Goal: Task Accomplishment & Management: Use online tool/utility

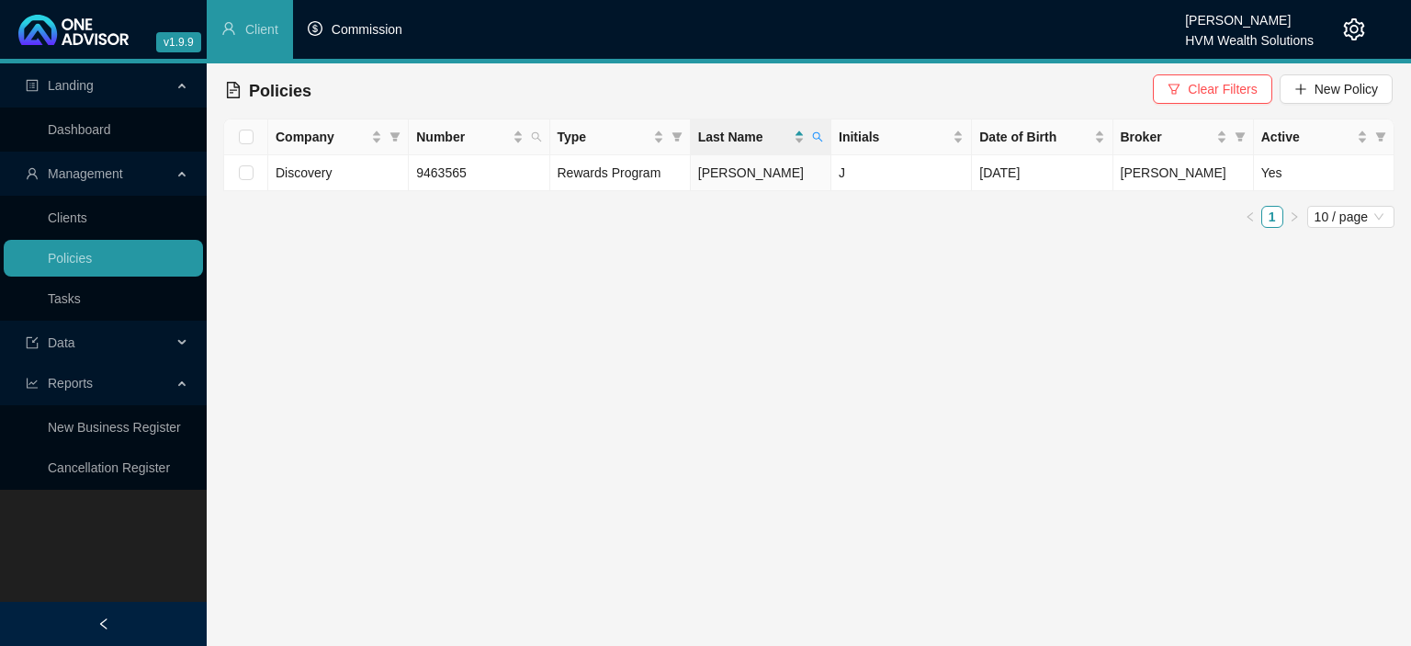
click at [361, 31] on span "Commission" at bounding box center [367, 29] width 71 height 15
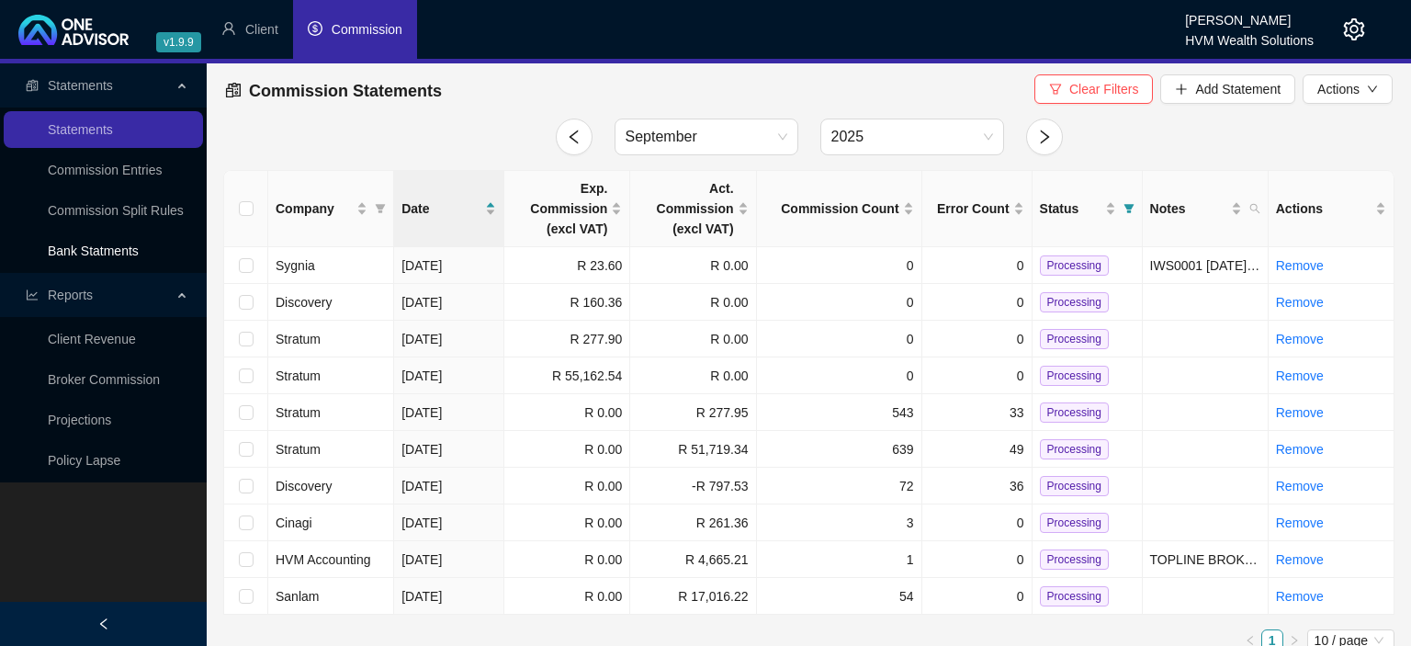
click at [90, 252] on link "Bank Statments" at bounding box center [93, 250] width 91 height 15
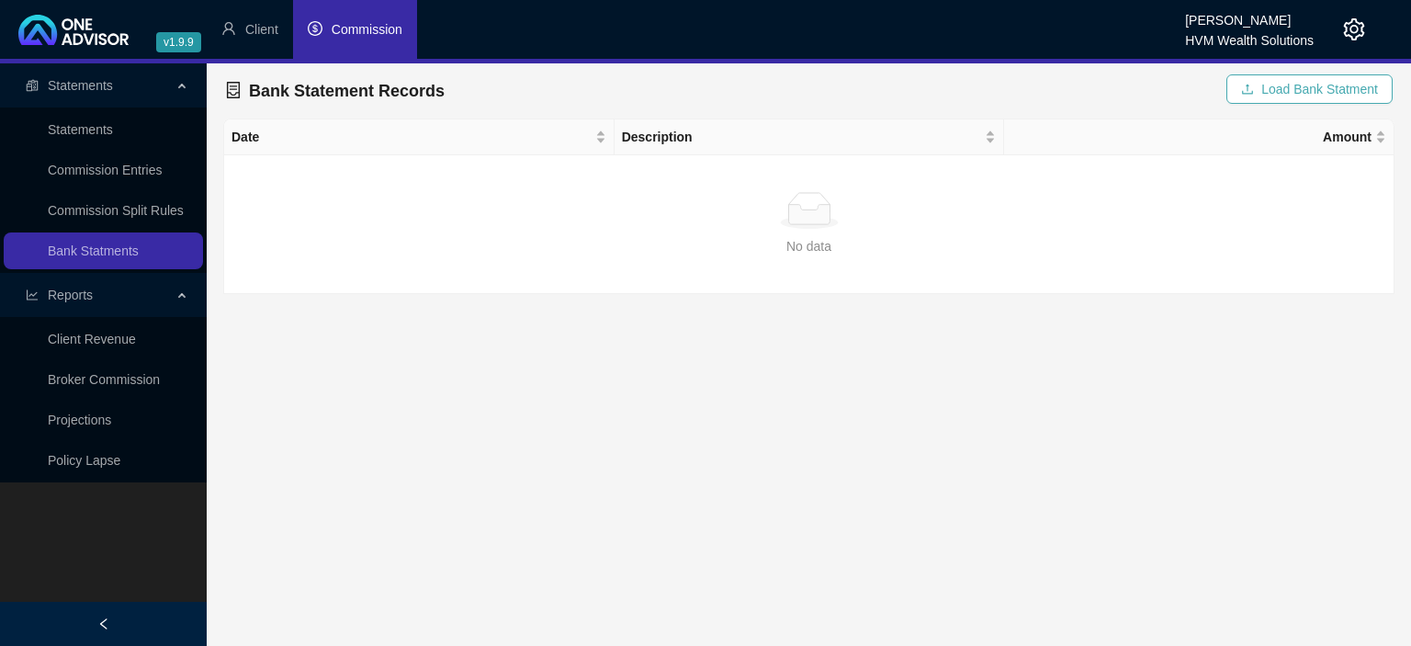
click at [1296, 89] on span "Load Bank Statment" at bounding box center [1319, 89] width 117 height 20
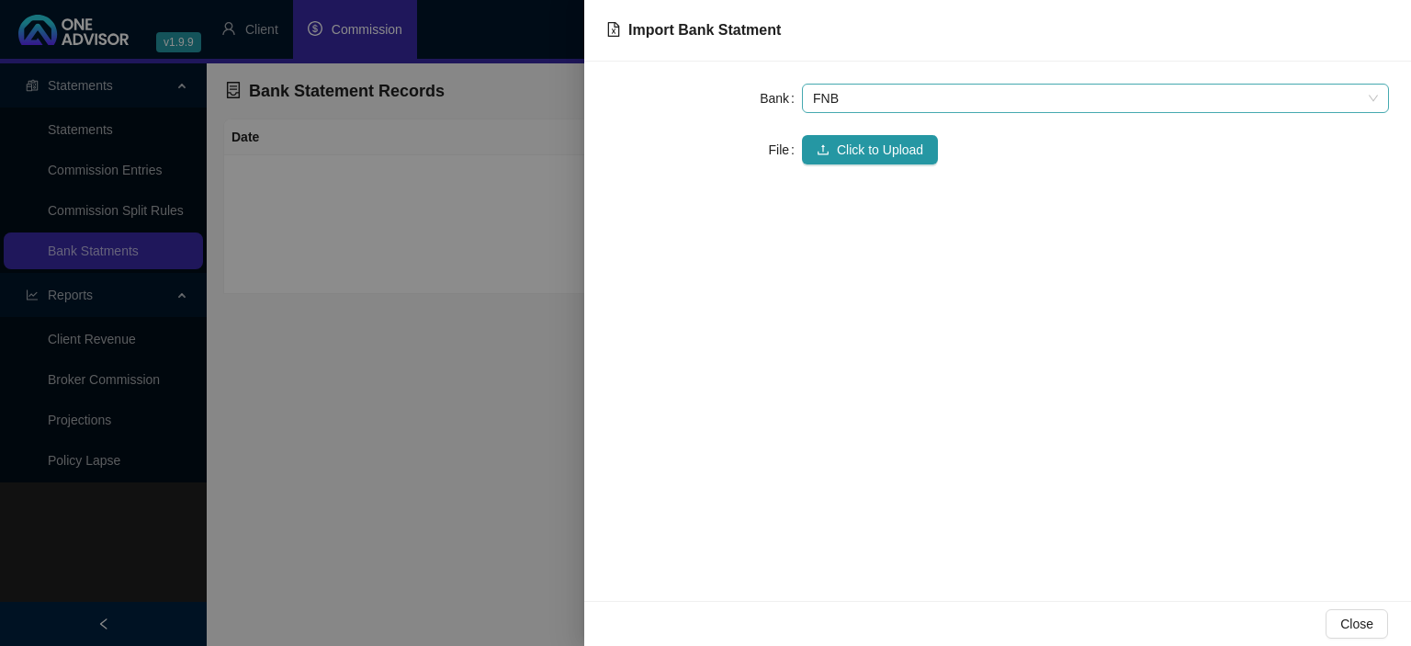
click at [850, 107] on span "FNB" at bounding box center [1095, 98] width 565 height 28
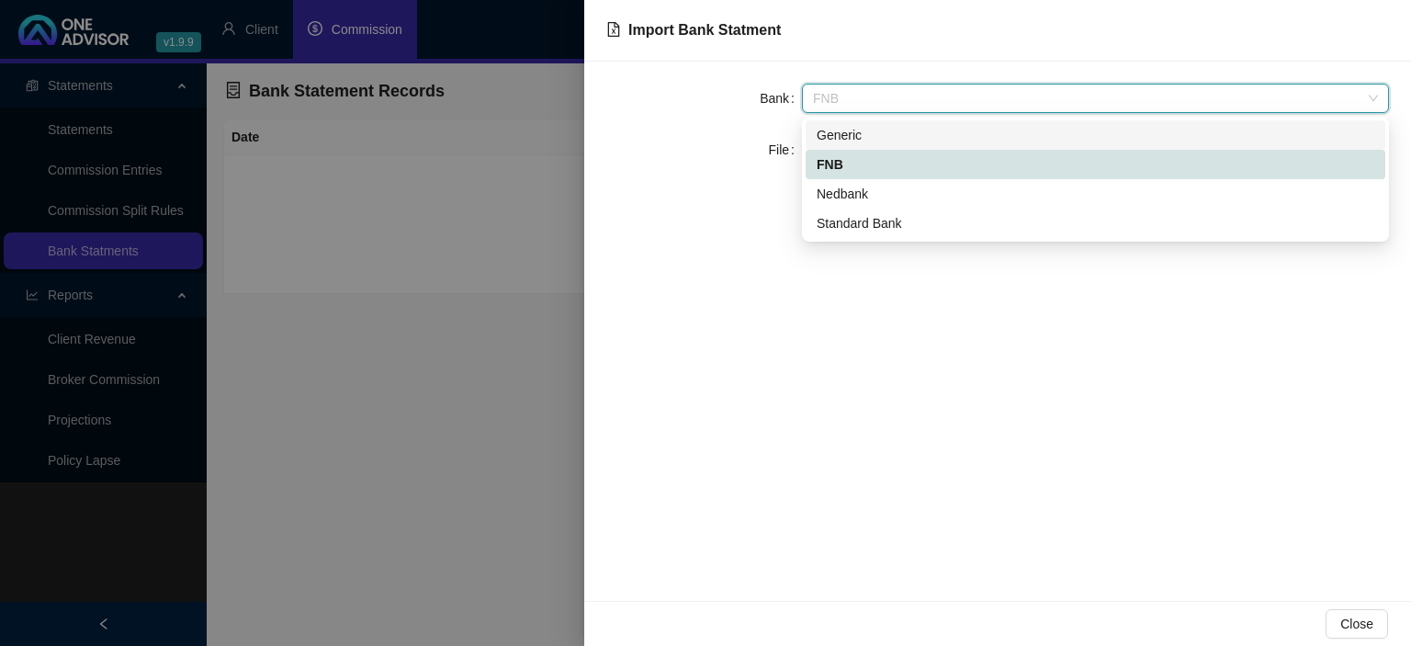
click at [834, 137] on div "Generic" at bounding box center [1094, 135] width 557 height 20
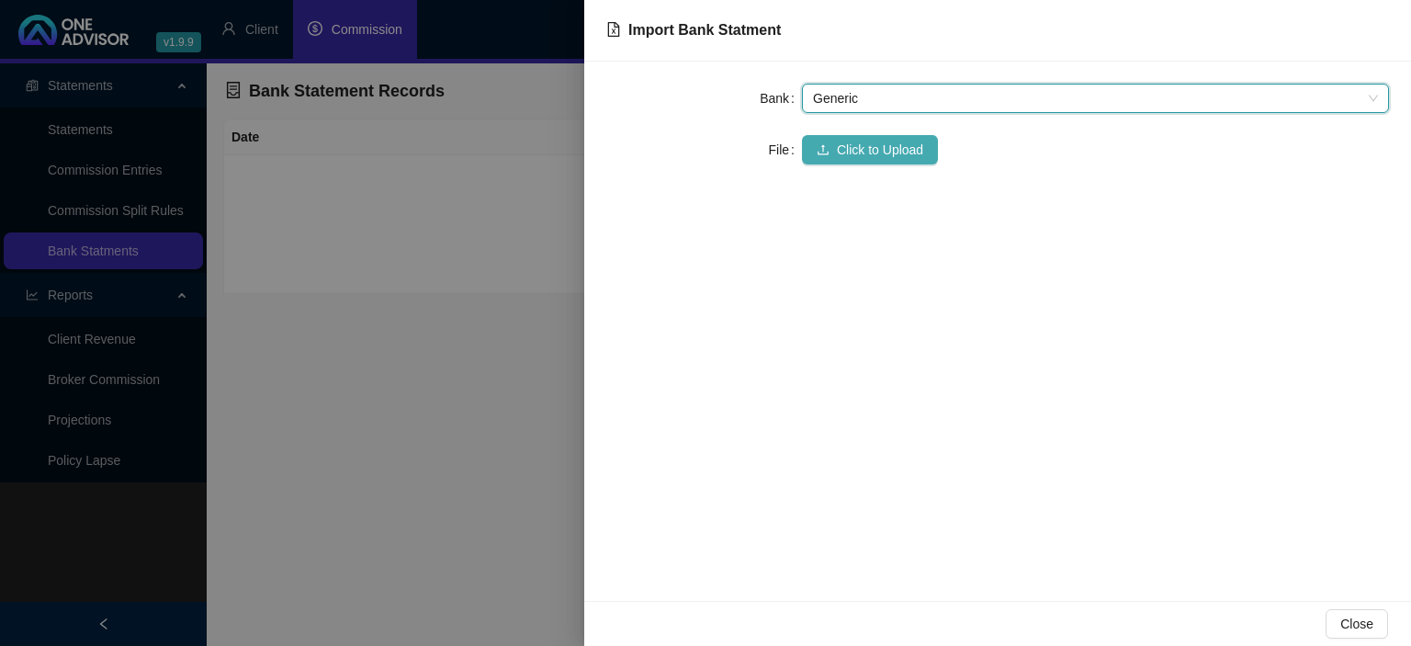
click at [833, 147] on button "Click to Upload" at bounding box center [870, 149] width 136 height 29
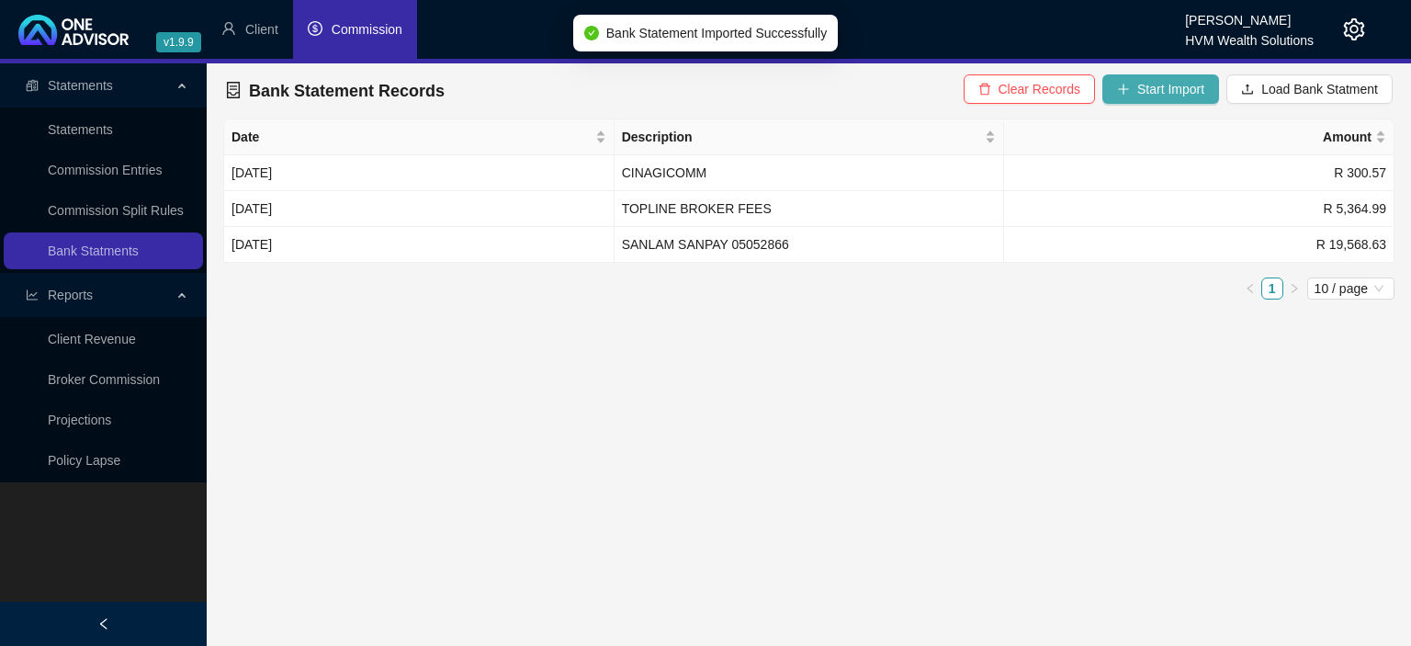
click at [1175, 85] on span "Start Import" at bounding box center [1170, 89] width 67 height 20
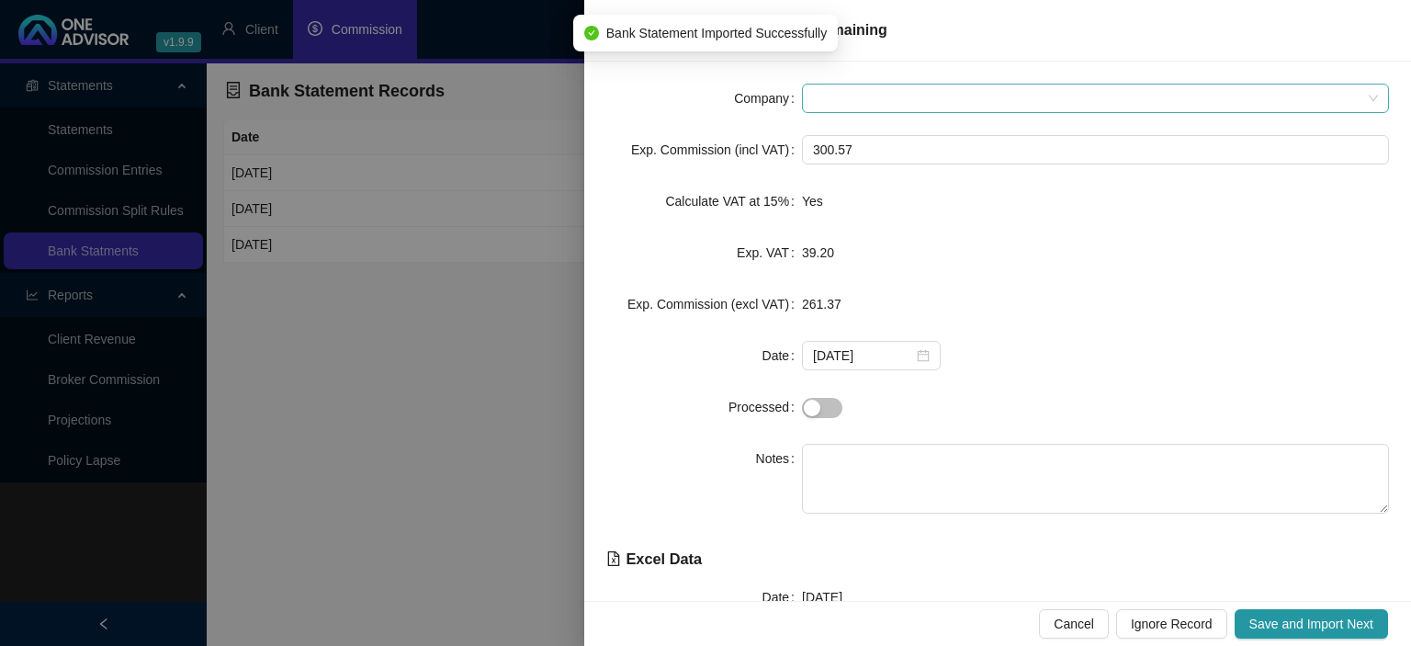
click at [839, 97] on span at bounding box center [1095, 98] width 565 height 28
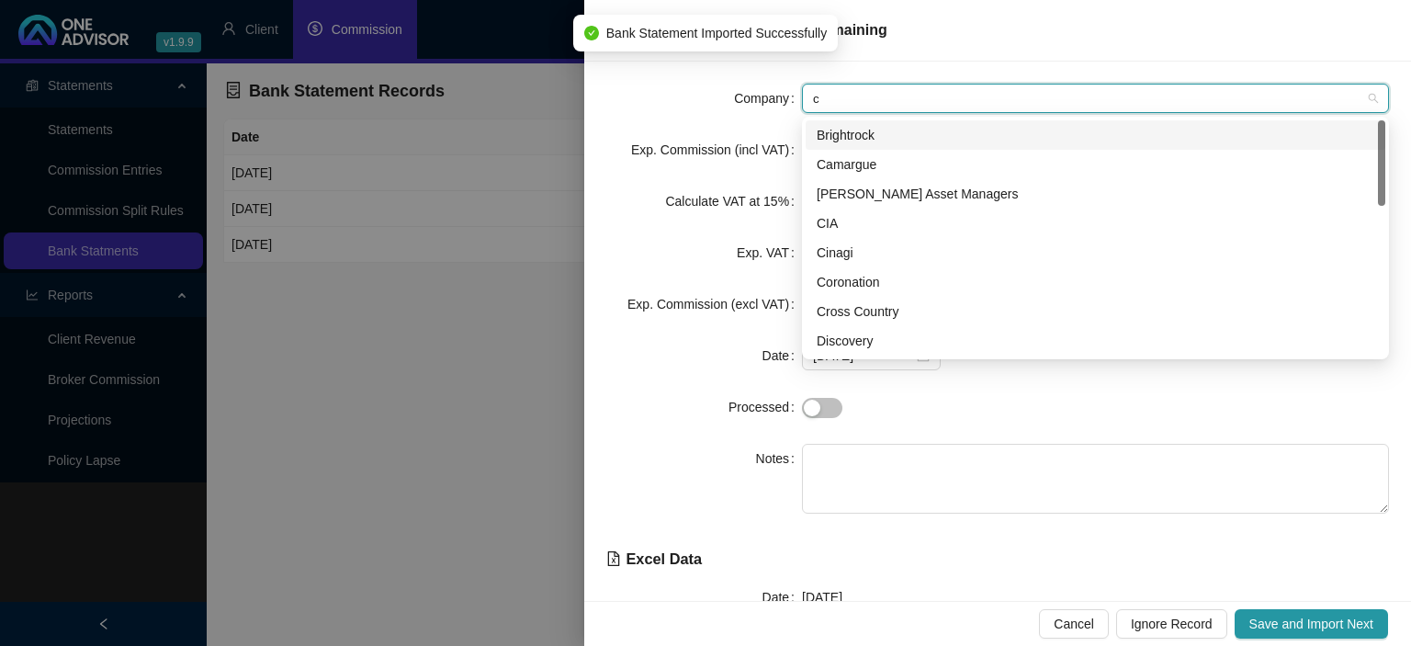
type input "ci"
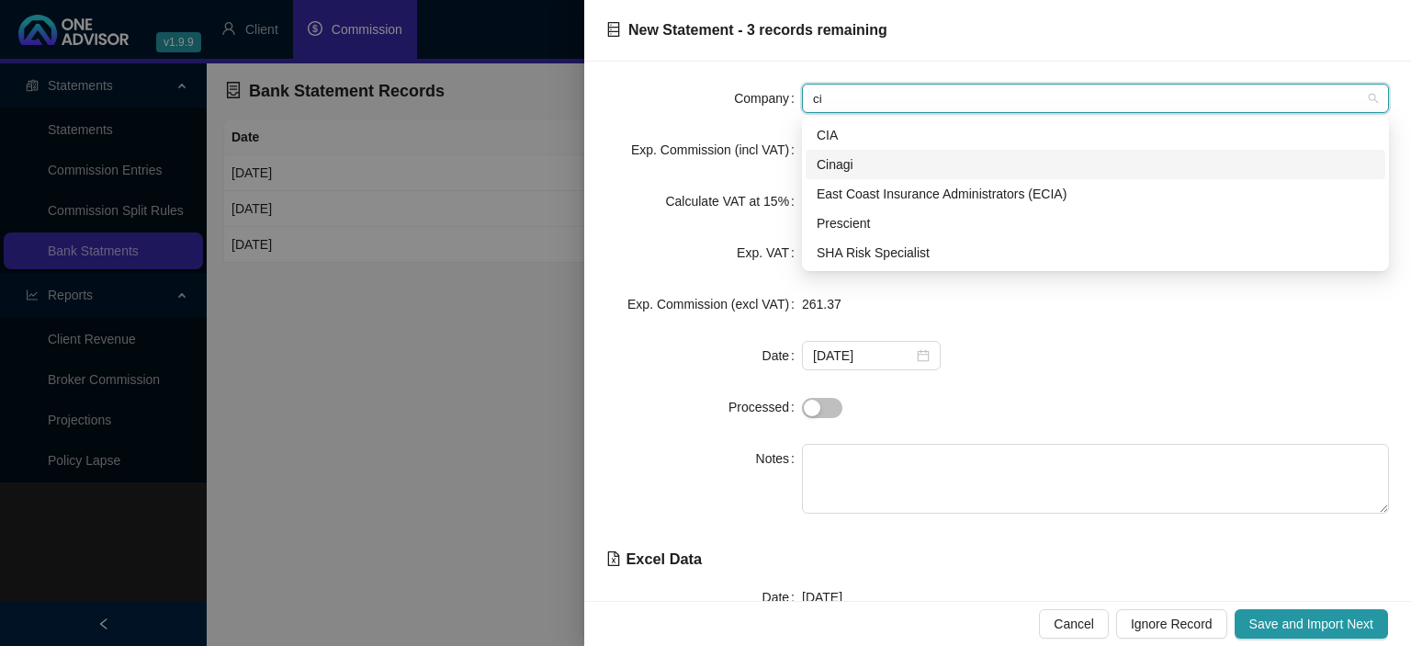
click at [836, 161] on div "Cinagi" at bounding box center [1094, 164] width 557 height 20
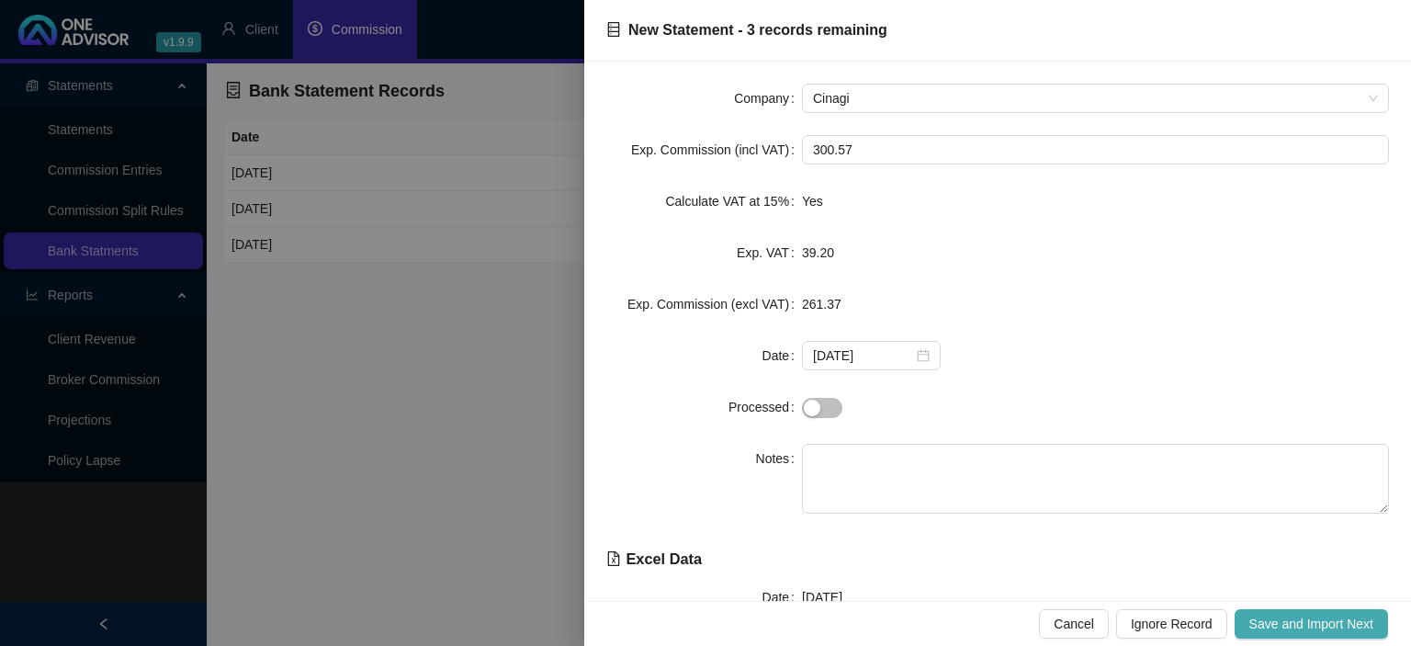
click at [1335, 620] on span "Save and Import Next" at bounding box center [1311, 623] width 124 height 20
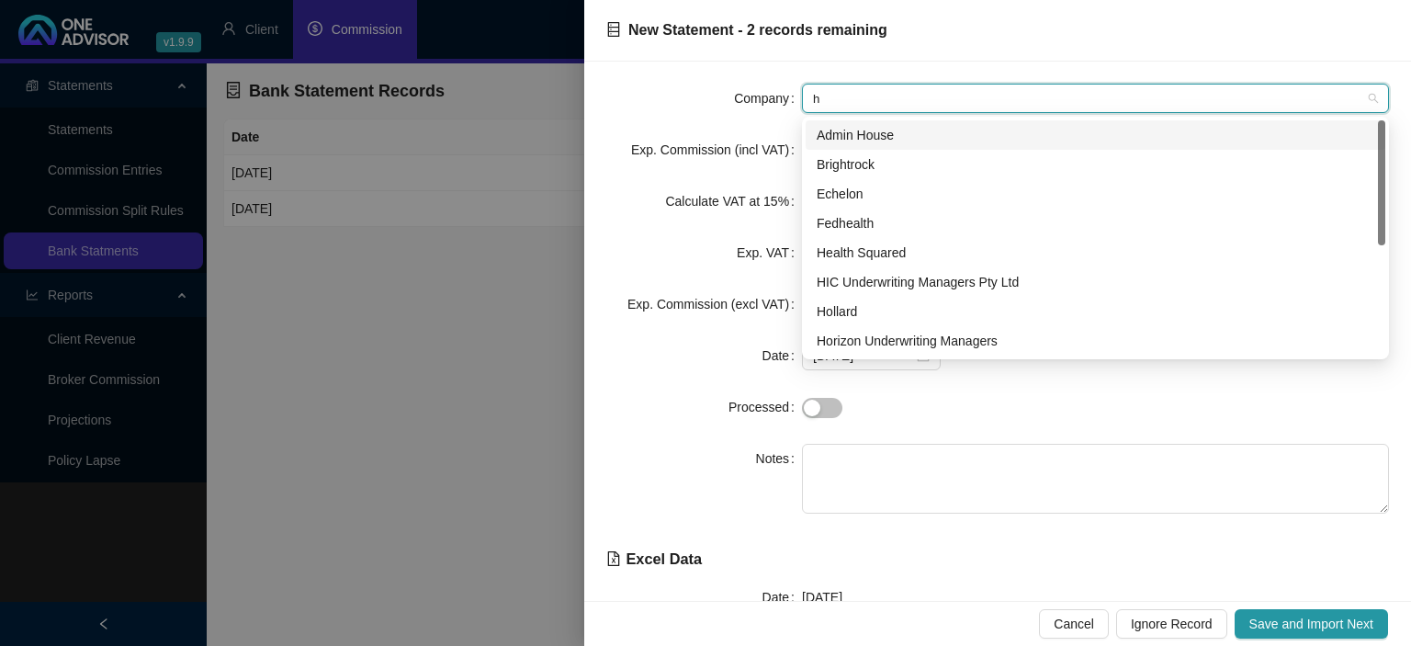
type input "hv"
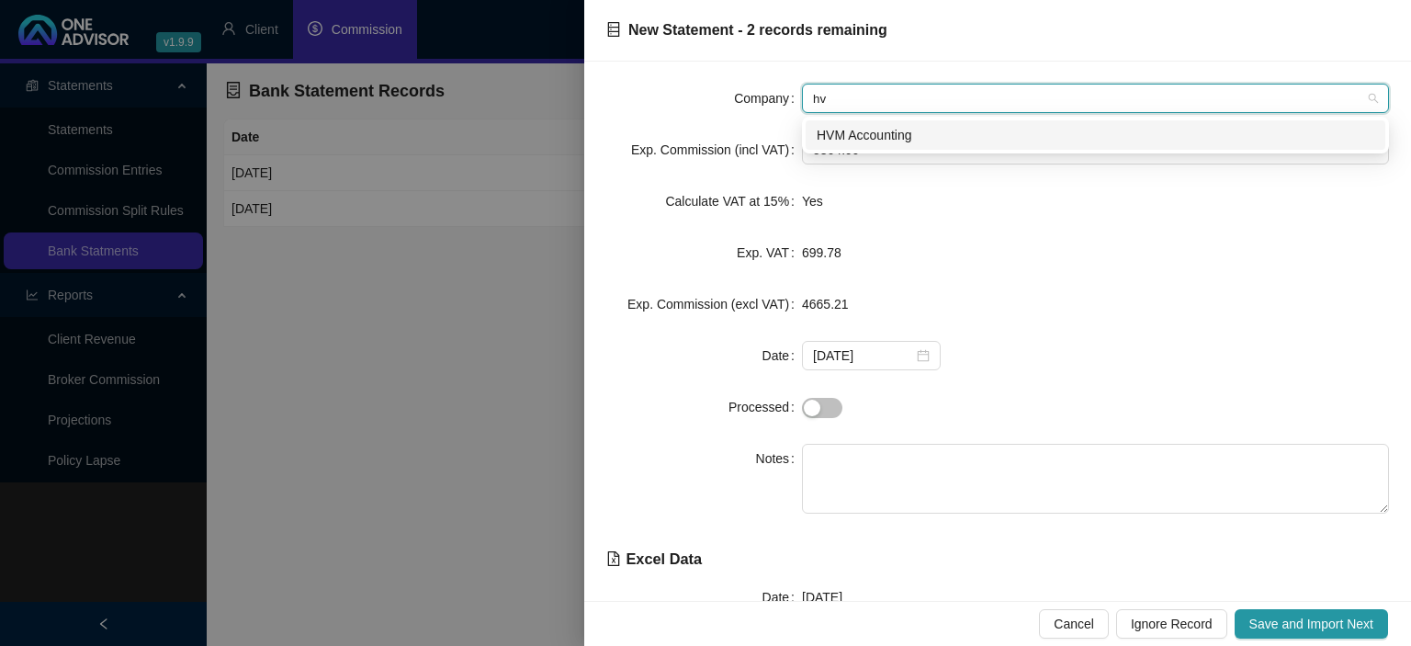
click at [844, 141] on div "HVM Accounting" at bounding box center [1094, 135] width 557 height 20
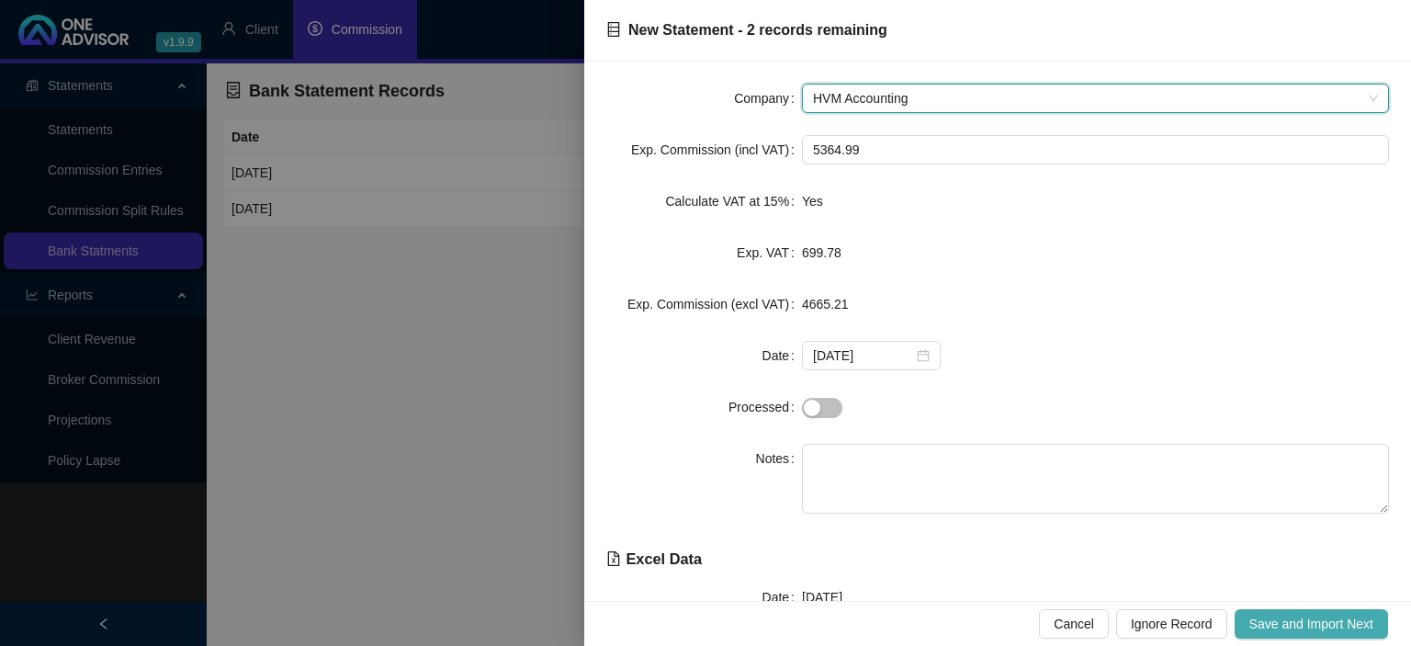
click at [1294, 626] on span "Save and Import Next" at bounding box center [1311, 623] width 124 height 20
click at [1296, 619] on span "Save and Import Next" at bounding box center [1311, 623] width 124 height 20
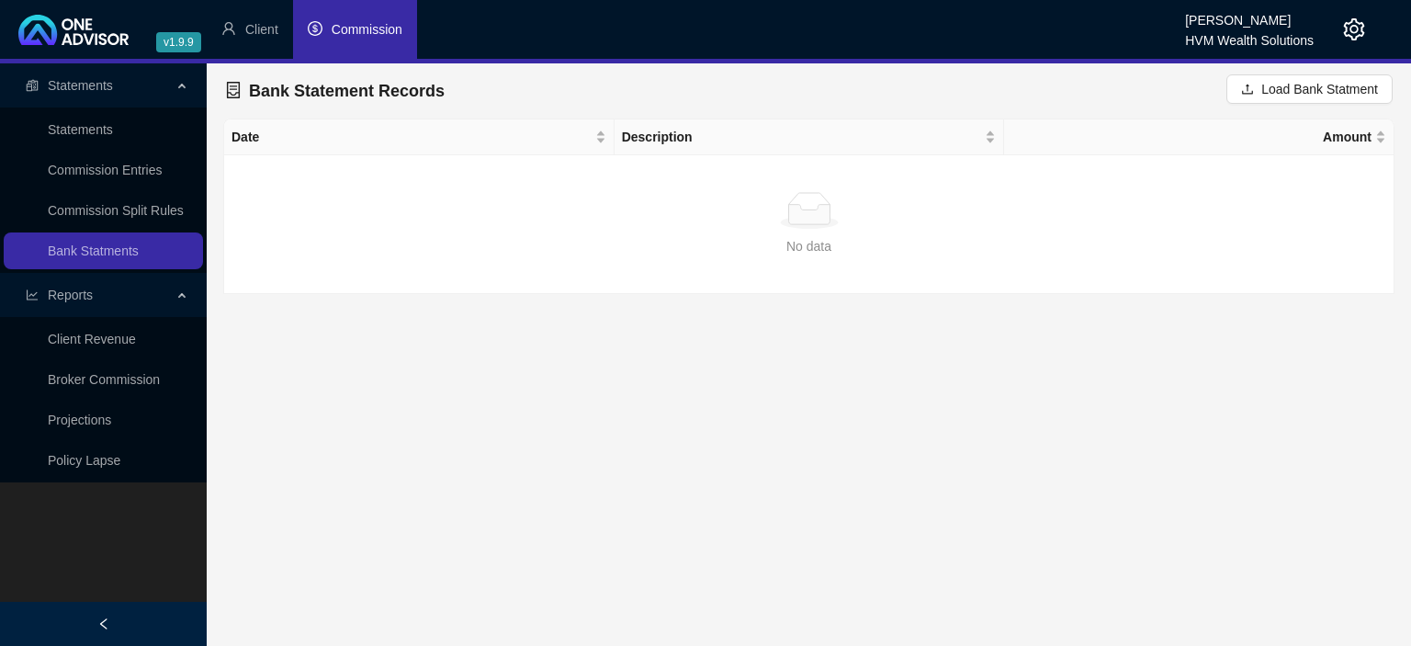
click at [351, 42] on li "Commission" at bounding box center [355, 29] width 124 height 59
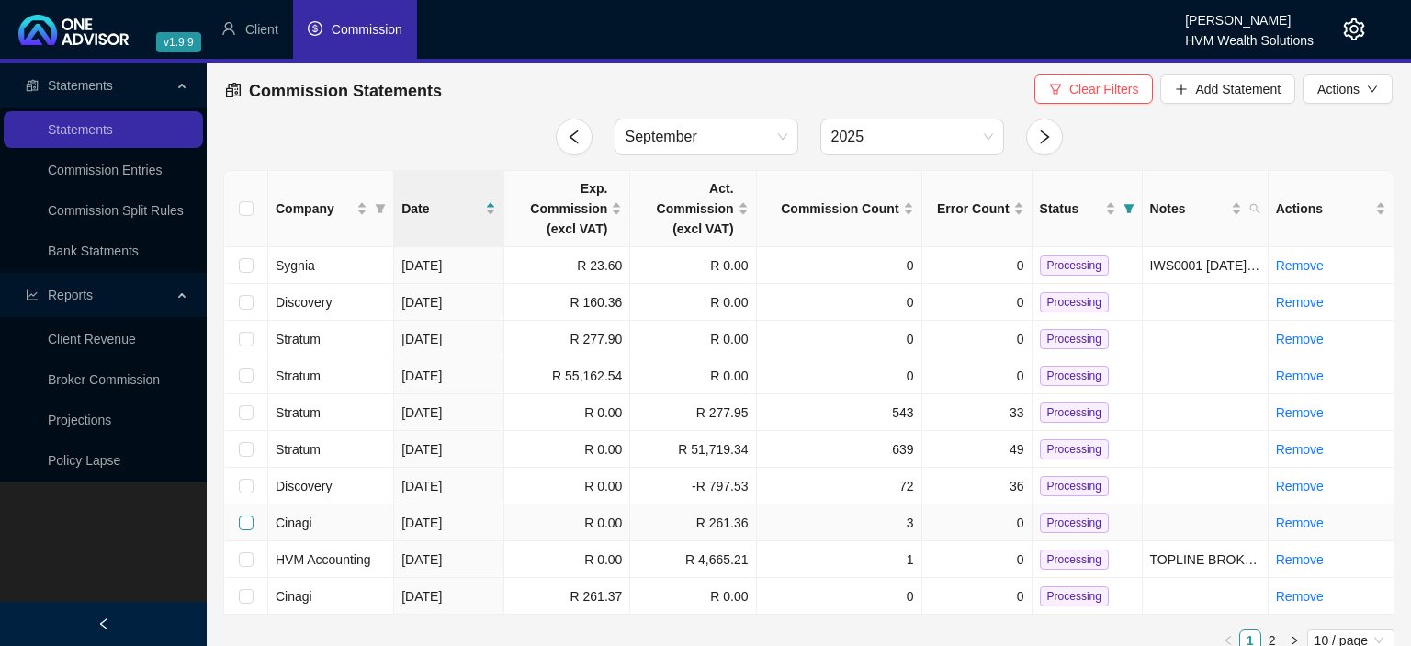
click at [243, 521] on input "checkbox" at bounding box center [246, 522] width 15 height 15
checkbox input "true"
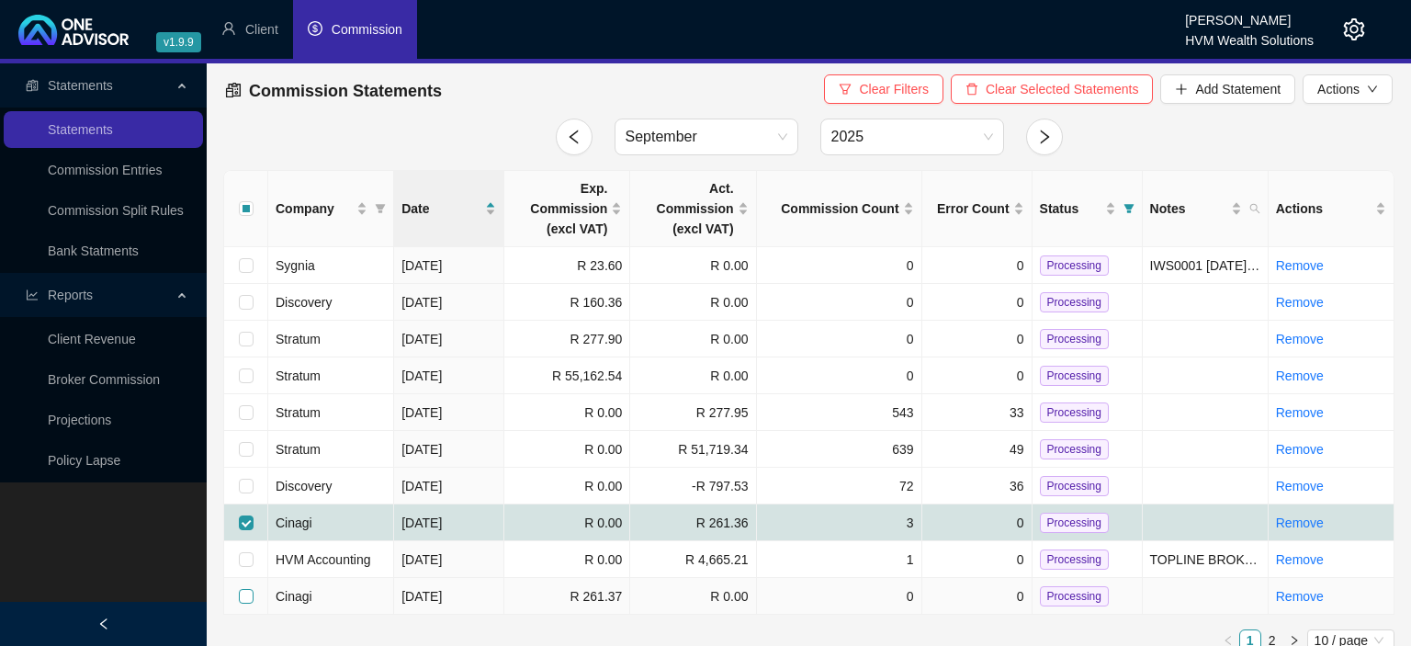
click at [241, 594] on input "checkbox" at bounding box center [246, 596] width 15 height 15
checkbox input "true"
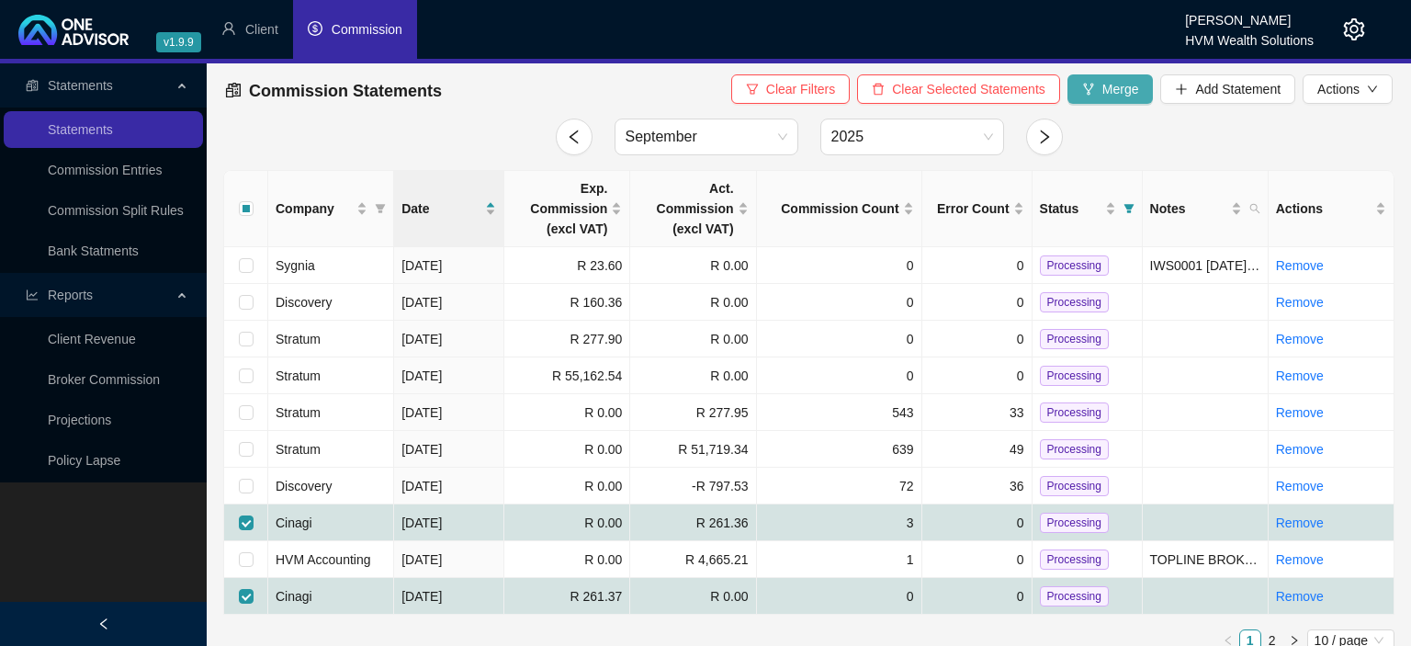
click at [1098, 98] on button "Merge" at bounding box center [1110, 88] width 86 height 29
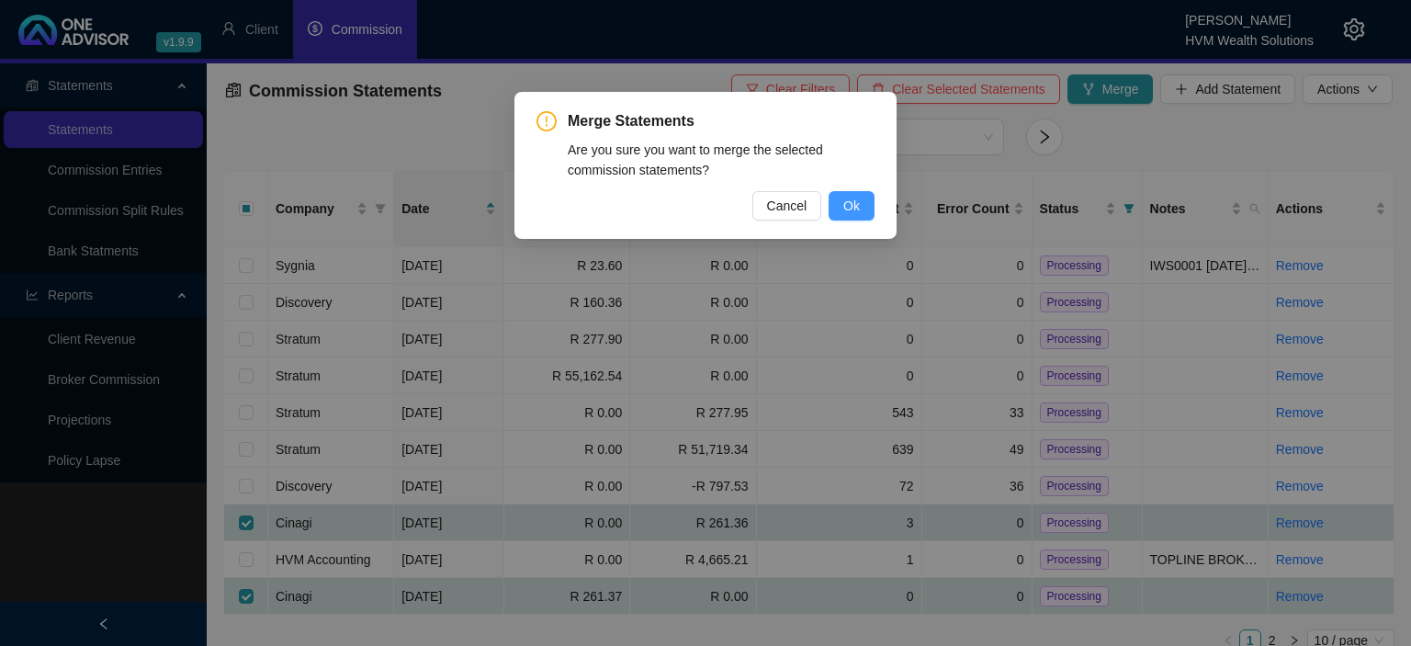
click at [866, 207] on button "Ok" at bounding box center [851, 205] width 46 height 29
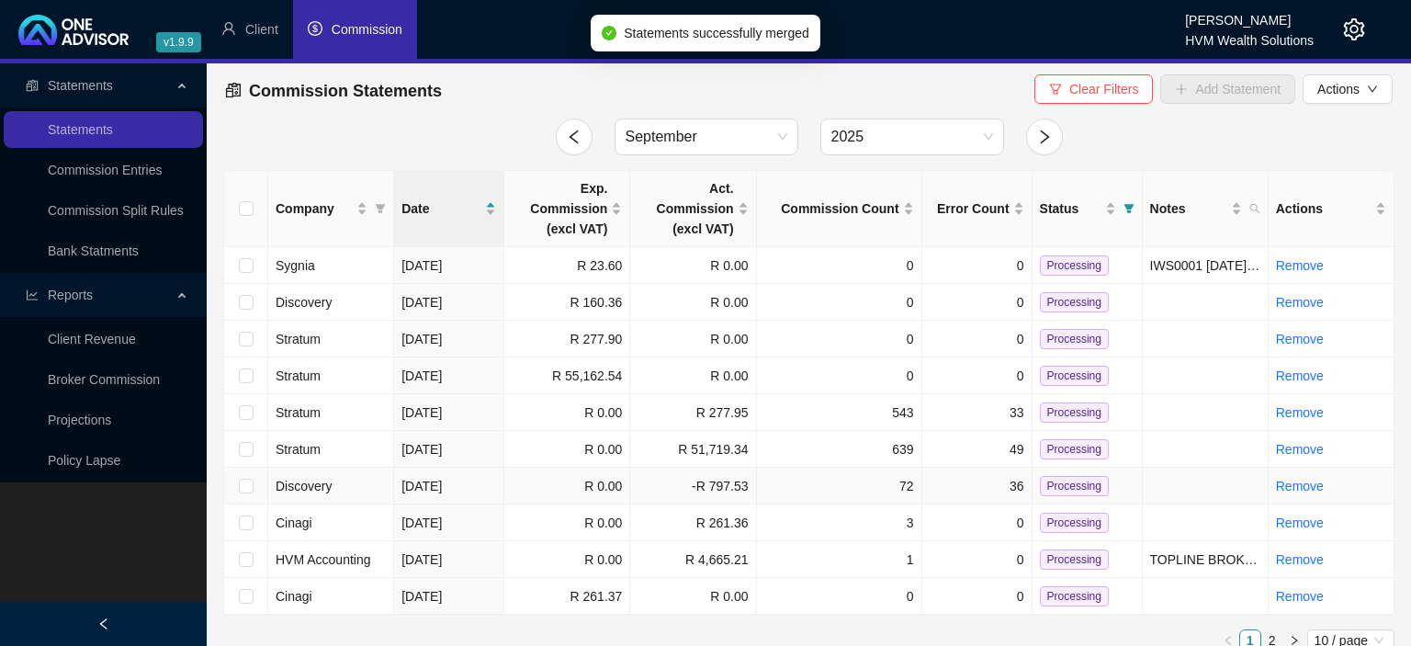
checkbox input "false"
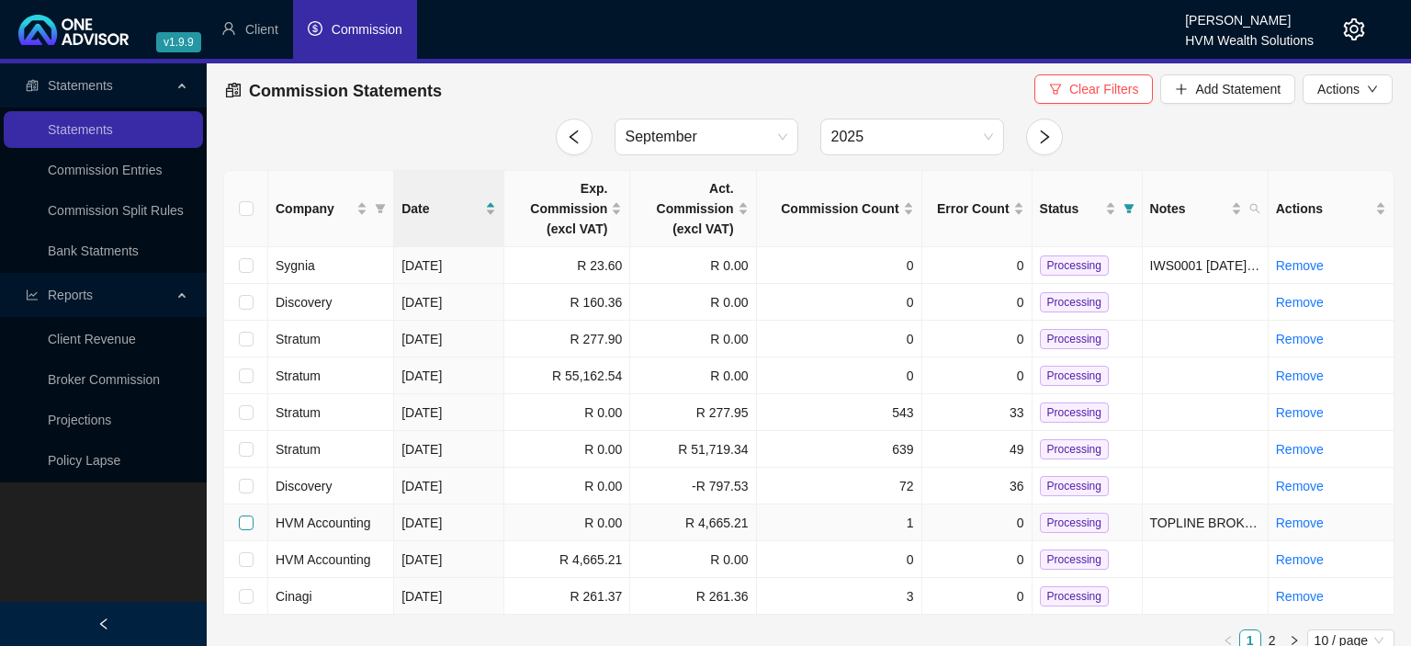
click at [249, 523] on input "checkbox" at bounding box center [246, 522] width 15 height 15
checkbox input "true"
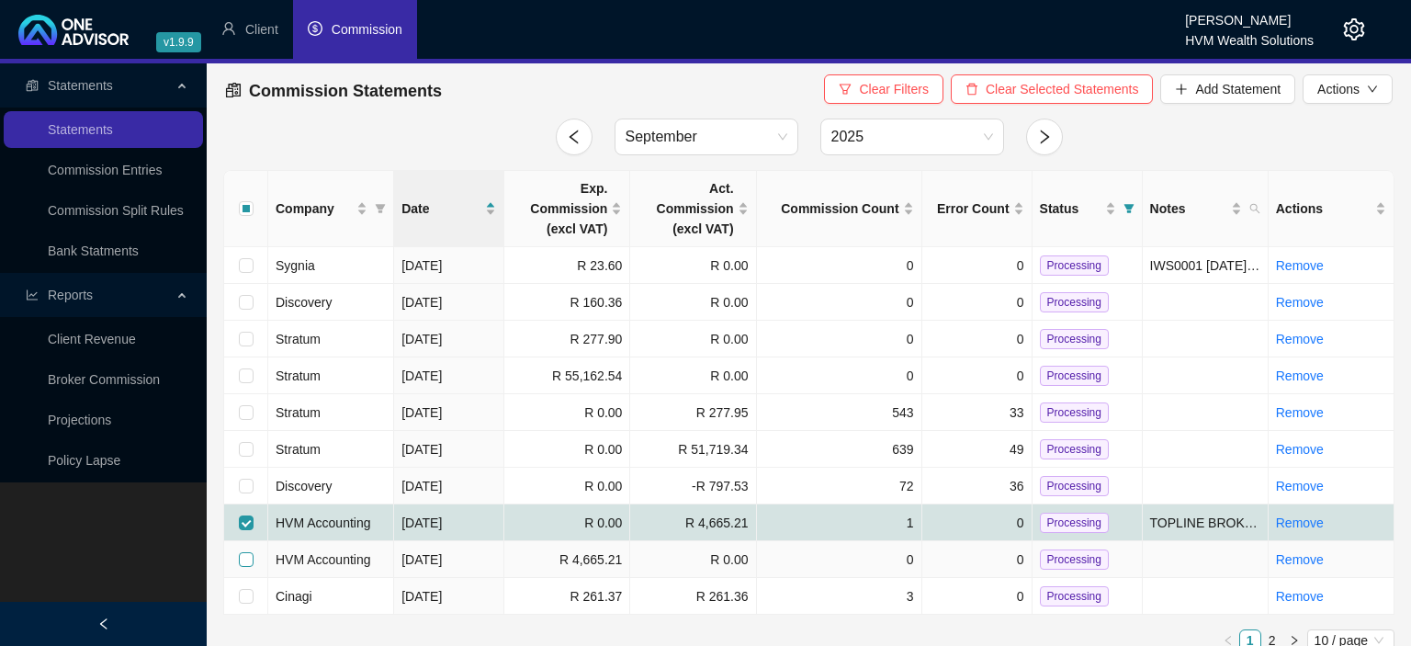
click at [249, 554] on input "checkbox" at bounding box center [246, 559] width 15 height 15
checkbox input "true"
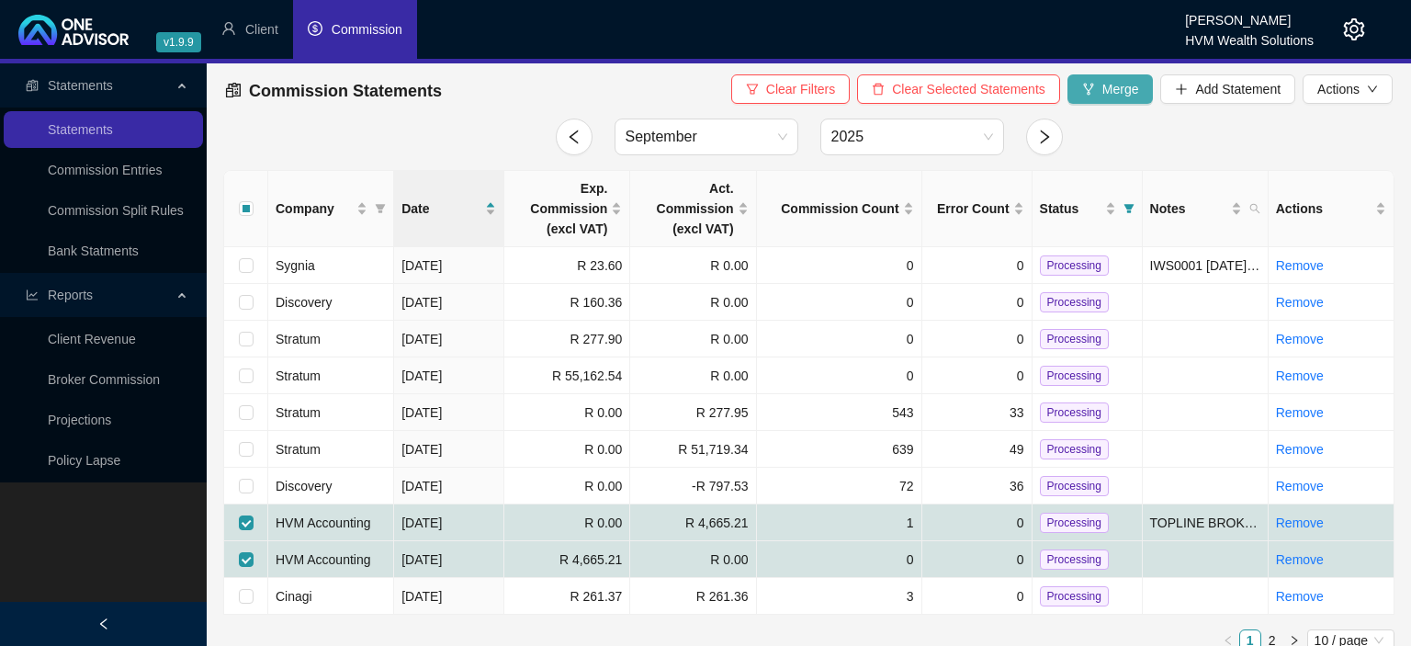
click at [1085, 92] on icon "fork" at bounding box center [1088, 89] width 13 height 13
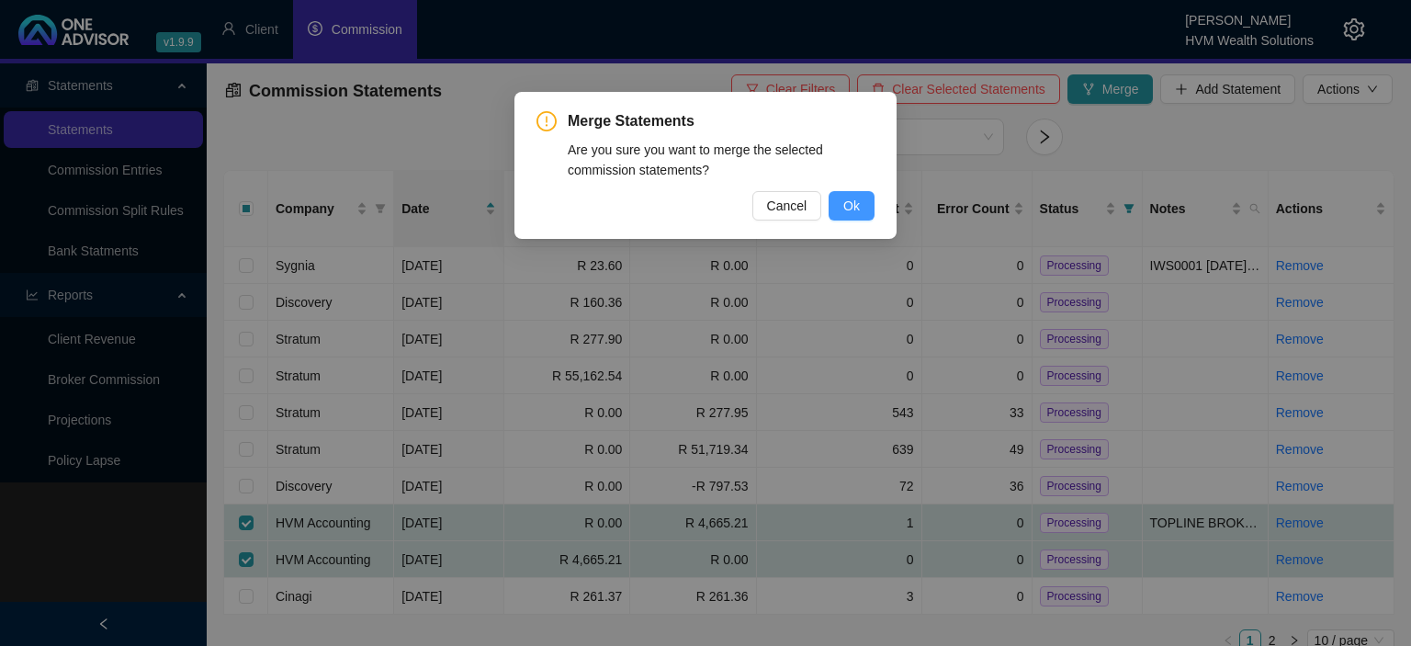
click at [853, 213] on span "Ok" at bounding box center [851, 206] width 17 height 20
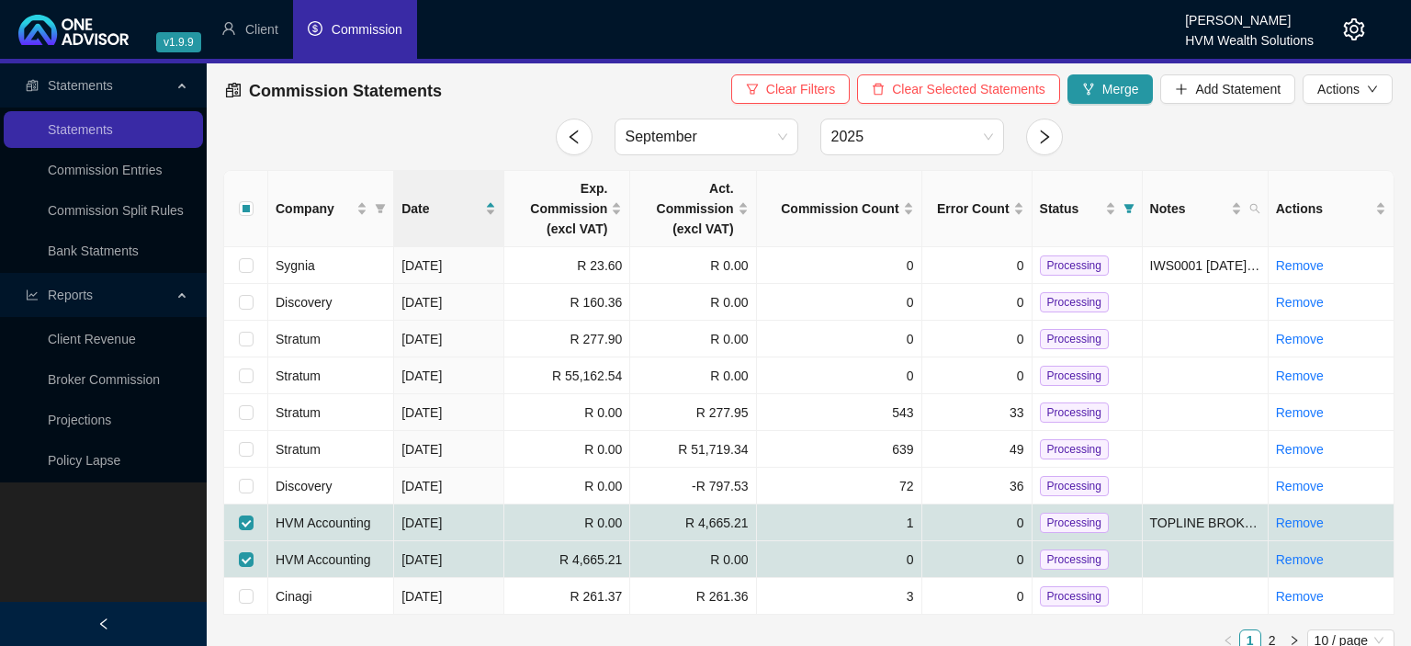
checkbox input "false"
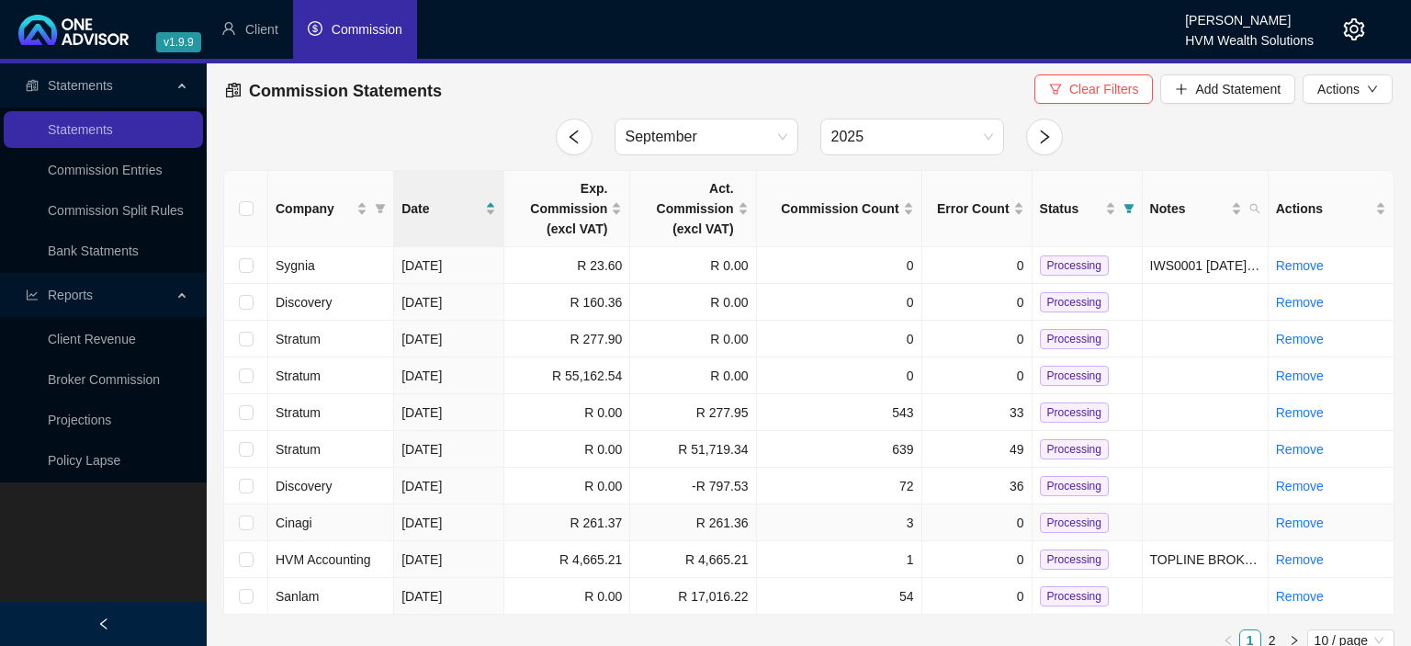
click at [1061, 519] on span "Processing" at bounding box center [1074, 522] width 69 height 20
click at [1069, 524] on span "Processing" at bounding box center [1074, 522] width 69 height 20
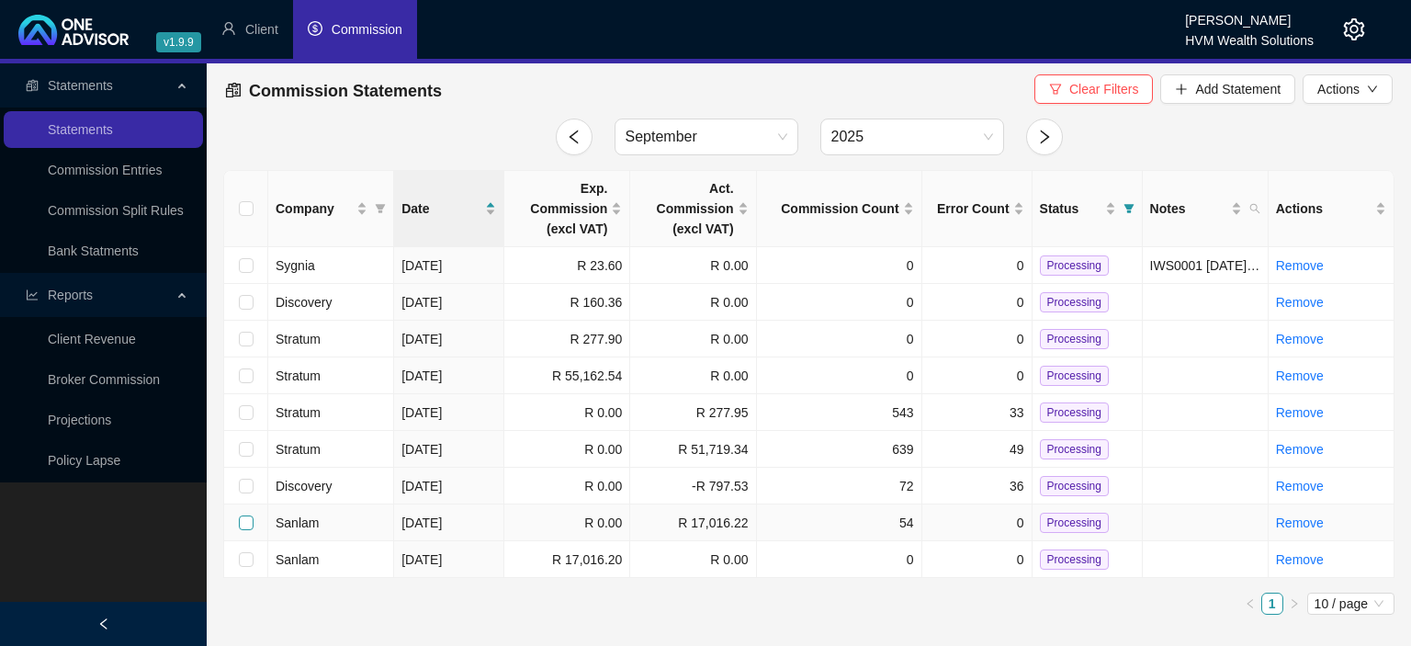
click at [242, 520] on input "checkbox" at bounding box center [246, 522] width 15 height 15
checkbox input "true"
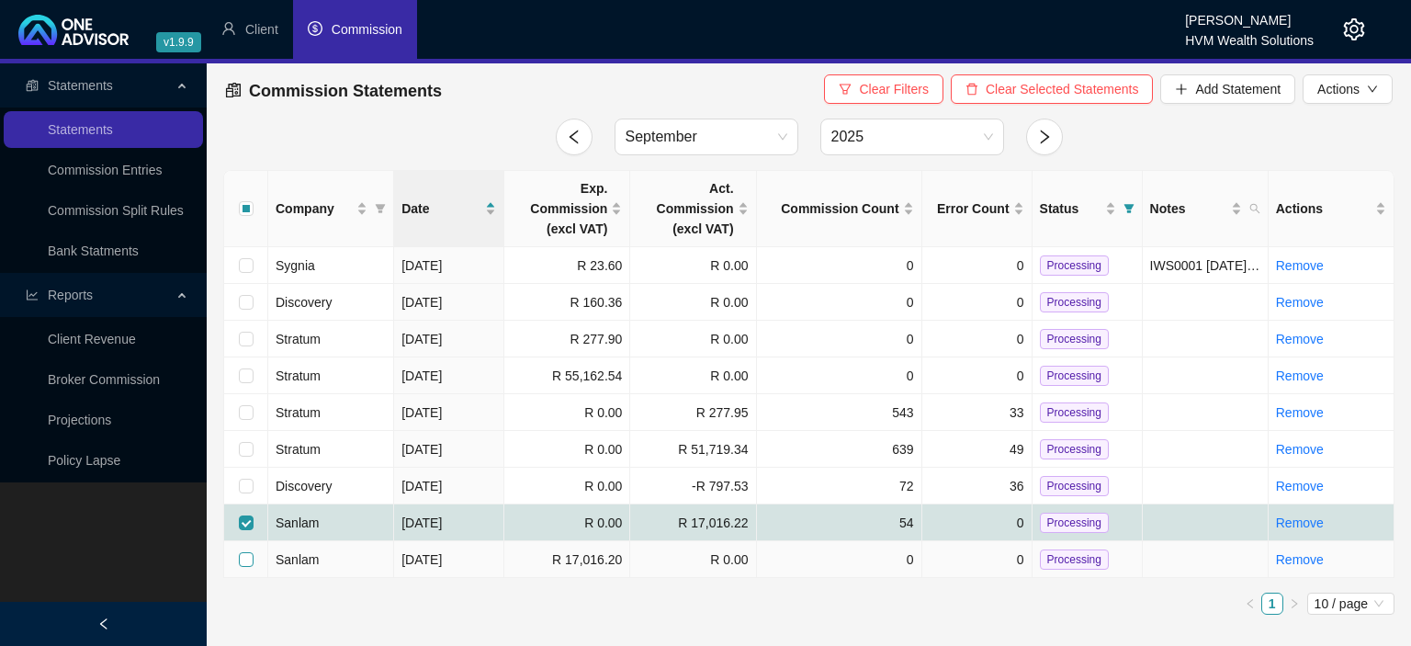
click at [248, 557] on input "checkbox" at bounding box center [246, 559] width 15 height 15
checkbox input "true"
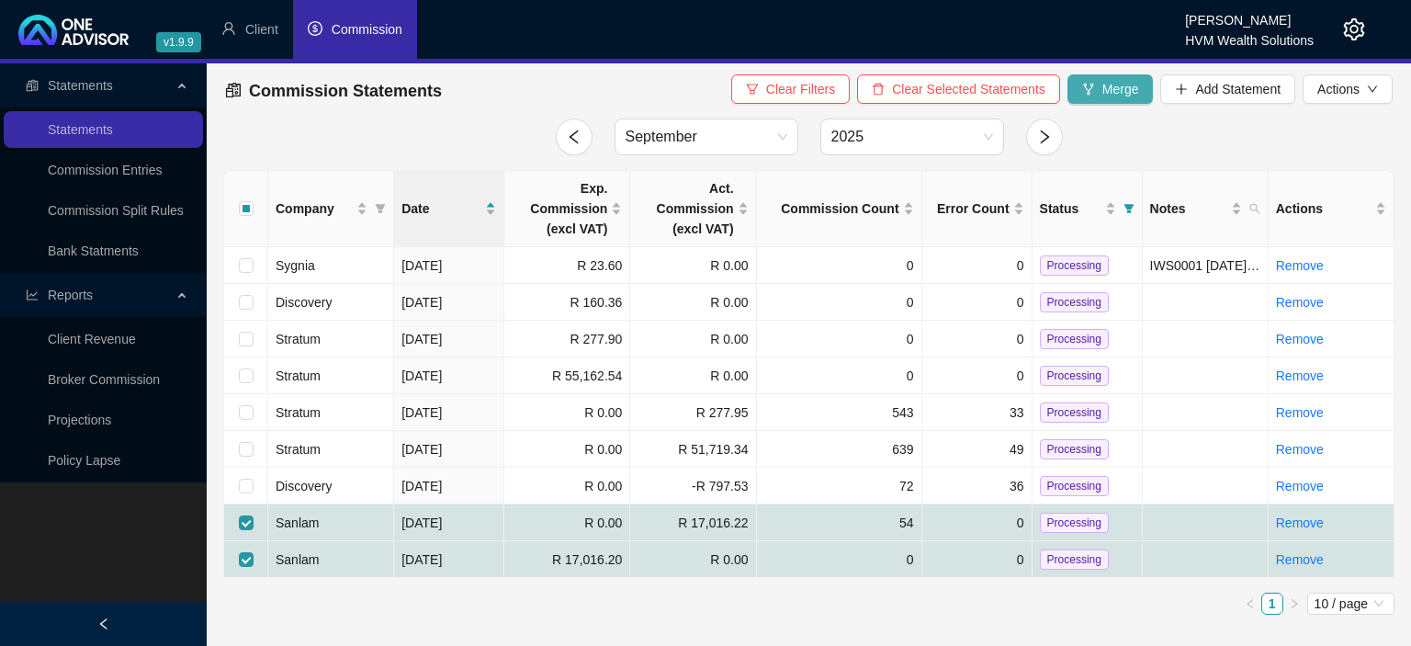
click at [1115, 91] on span "Merge" at bounding box center [1120, 89] width 37 height 20
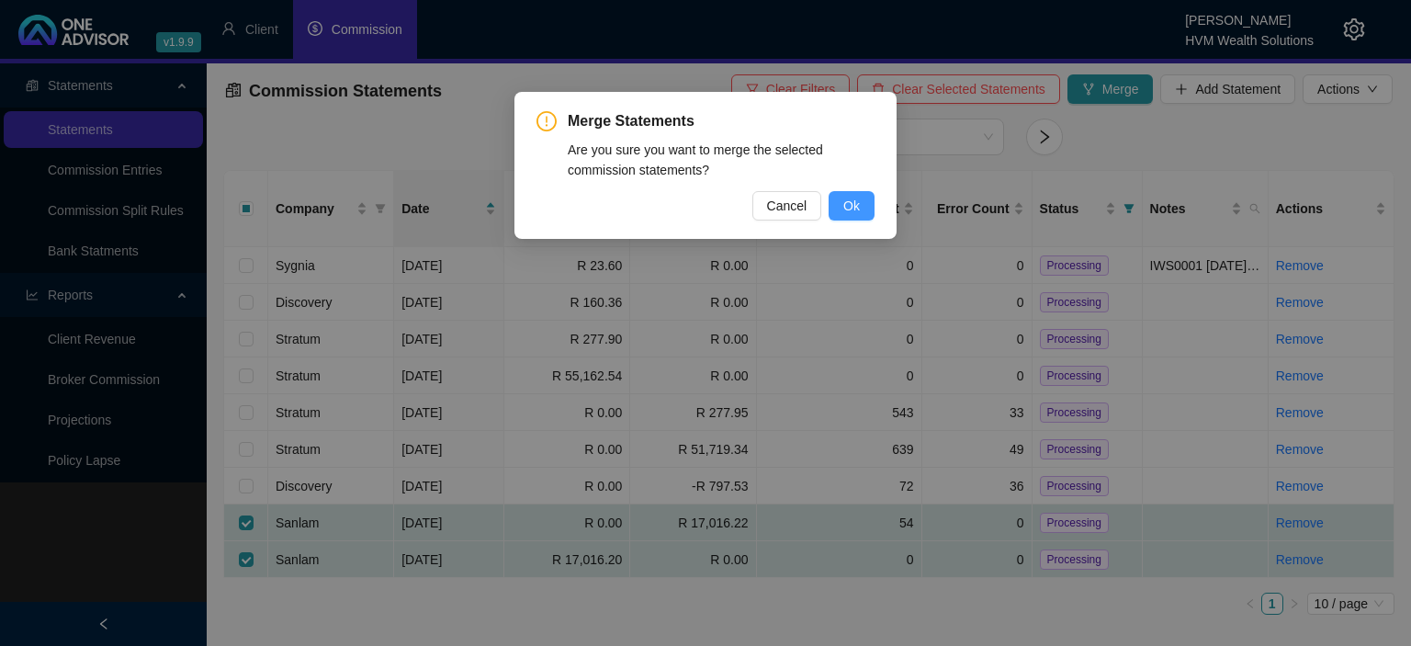
click at [848, 211] on span "Ok" at bounding box center [851, 206] width 17 height 20
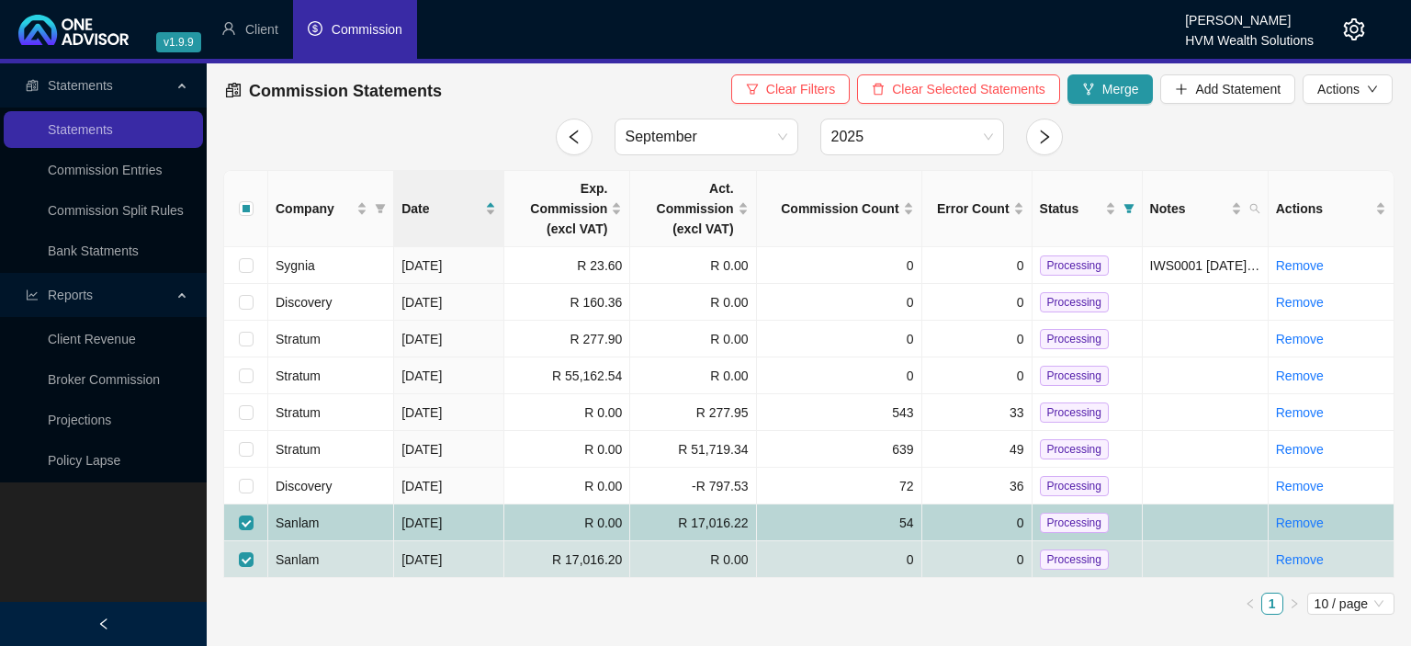
checkbox input "false"
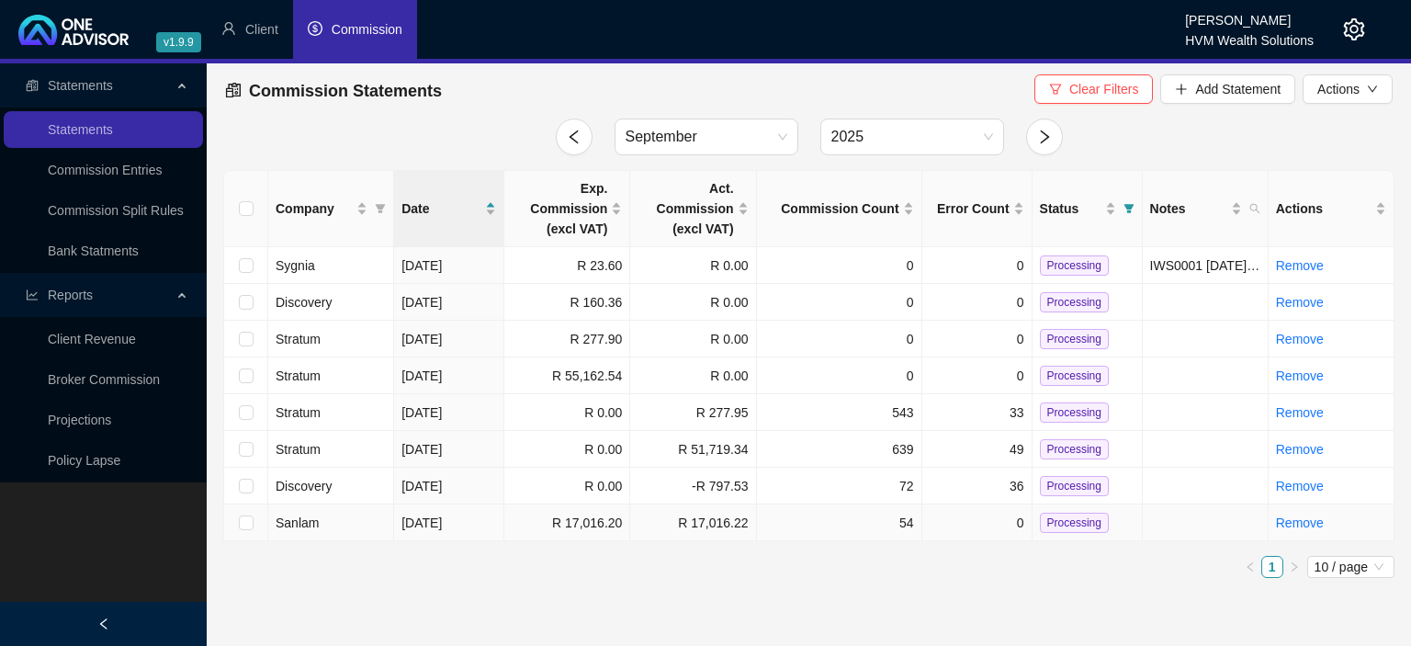
click at [1048, 521] on span "Processing" at bounding box center [1074, 522] width 69 height 20
click at [1353, 31] on icon "setting" at bounding box center [1354, 29] width 22 height 22
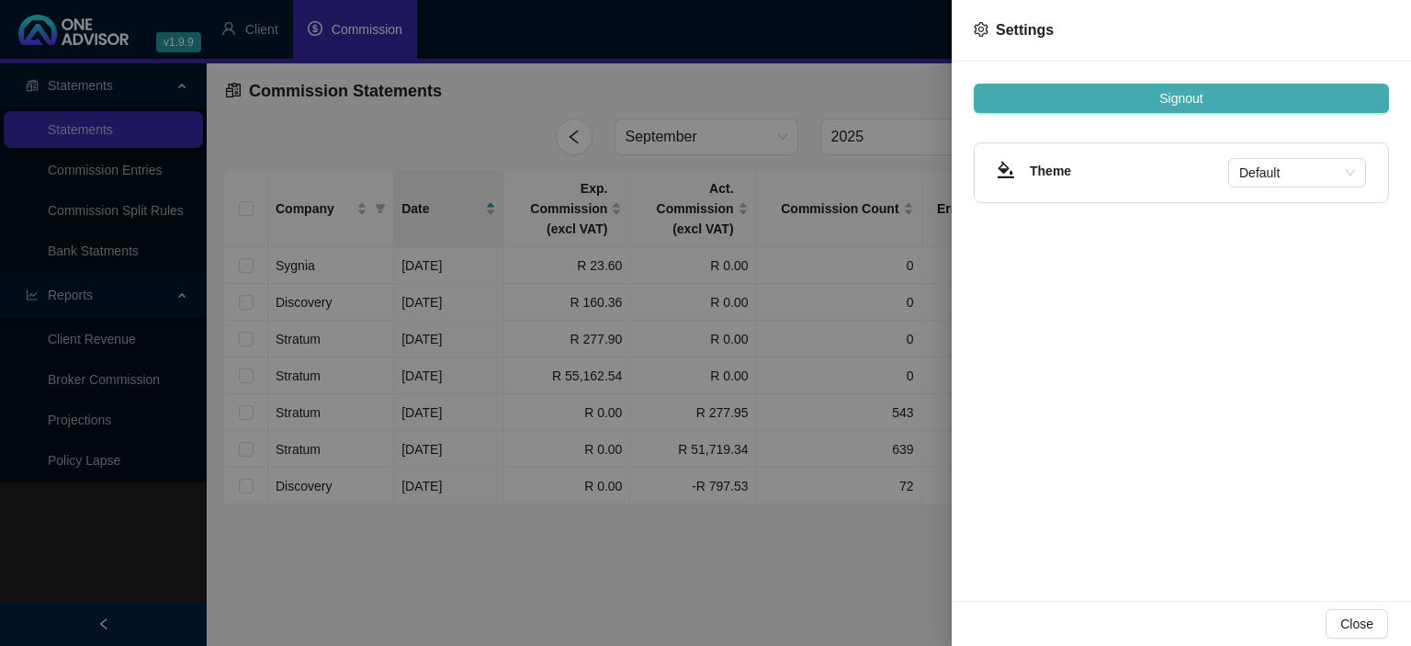
click at [1180, 94] on span "Signout" at bounding box center [1180, 98] width 43 height 20
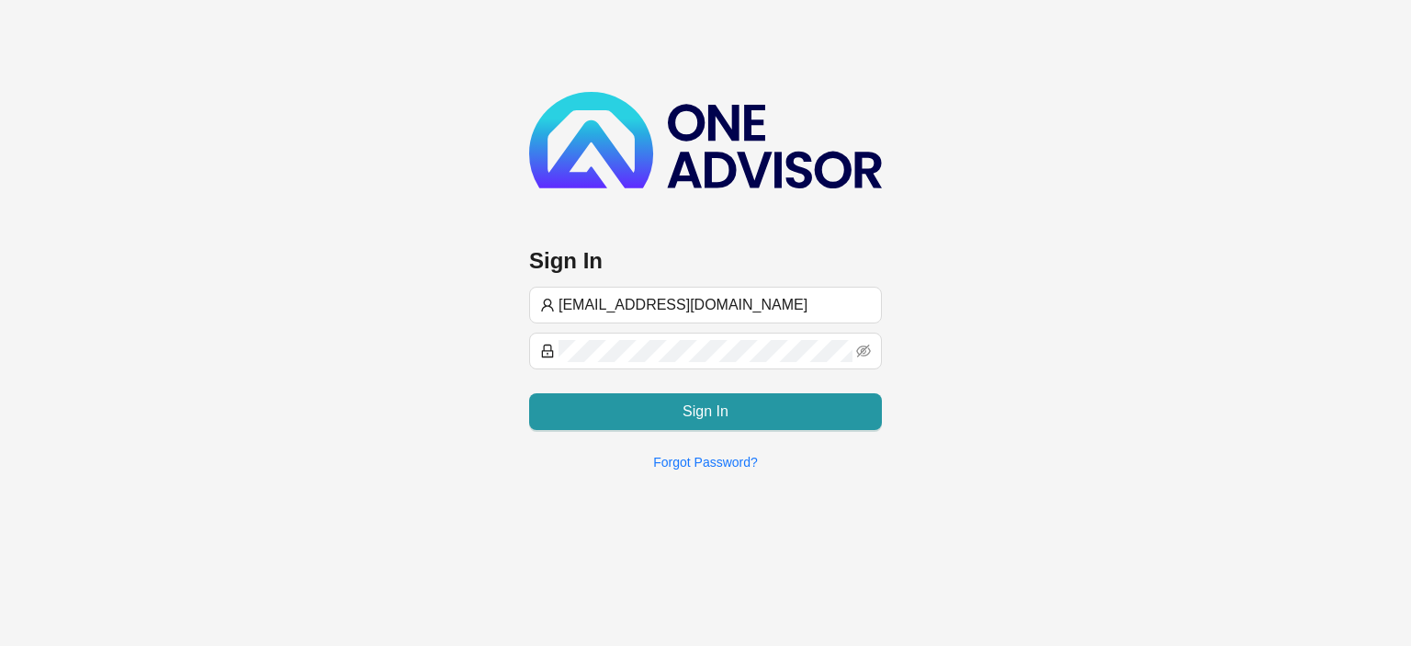
type input "[EMAIL_ADDRESS][DOMAIN_NAME]"
